Goal: Use online tool/utility: Utilize a website feature to perform a specific function

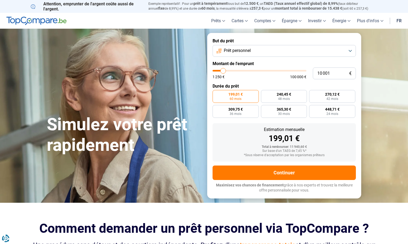
type input "10 500"
type input "10500"
type input "11 750"
type input "11750"
type input "15 250"
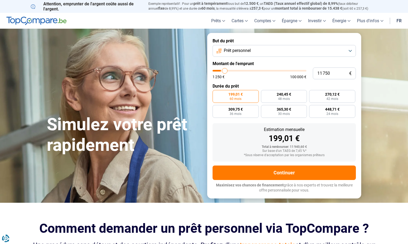
type input "15250"
type input "21 500"
type input "21500"
type input "35 000"
type input "35000"
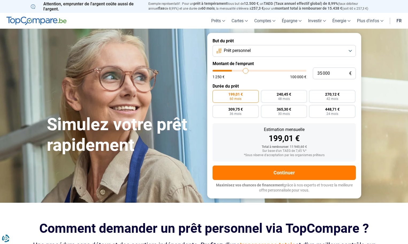
type input "44 500"
type input "44500"
type input "54 750"
type input "54750"
type input "63 500"
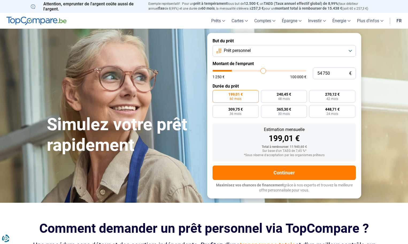
type input "63500"
type input "75 000"
type input "75000"
type input "87 250"
type input "87250"
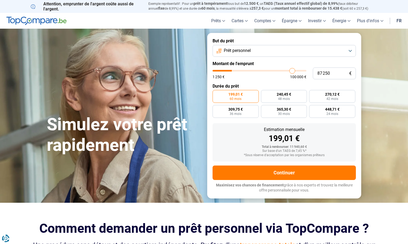
type input "98 250"
type input "98250"
type input "100 000"
drag, startPoint x: 224, startPoint y: 70, endPoint x: 379, endPoint y: 68, distance: 154.9
type input "100000"
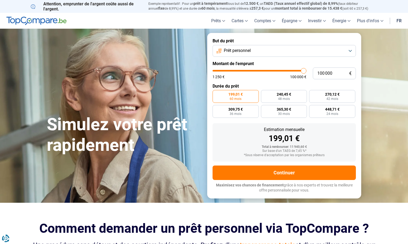
click at [307, 70] on input "range" at bounding box center [260, 71] width 94 height 2
radio input "false"
